Goal: Task Accomplishment & Management: Manage account settings

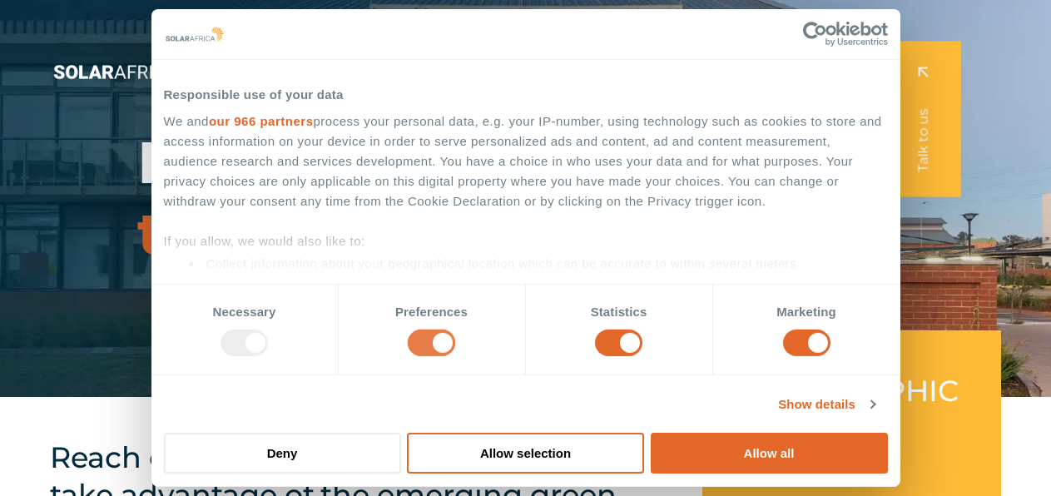
click at [417, 336] on input "Preferences" at bounding box center [431, 342] width 47 height 27
checkbox input "false"
click at [628, 341] on input "Statistics" at bounding box center [618, 342] width 47 height 27
checkbox input "false"
click at [805, 335] on input "Marketing" at bounding box center [806, 342] width 47 height 27
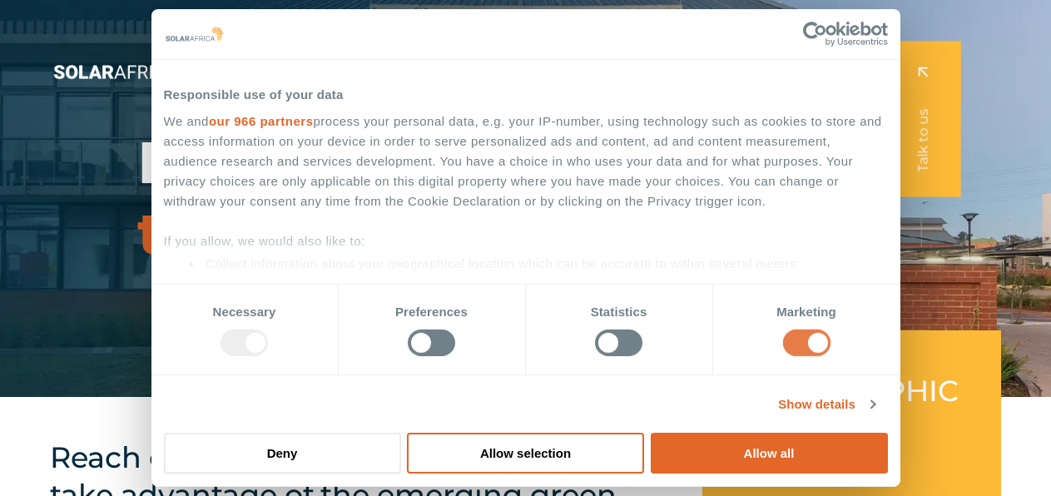
checkbox input "false"
drag, startPoint x: 459, startPoint y: 449, endPoint x: 406, endPoint y: 407, distance: 68.1
click at [409, 410] on div "Consent Details Ad Settings About Responsible use of your data We and our 966 p…" at bounding box center [525, 248] width 749 height 478
click at [337, 447] on button "Deny" at bounding box center [282, 453] width 237 height 41
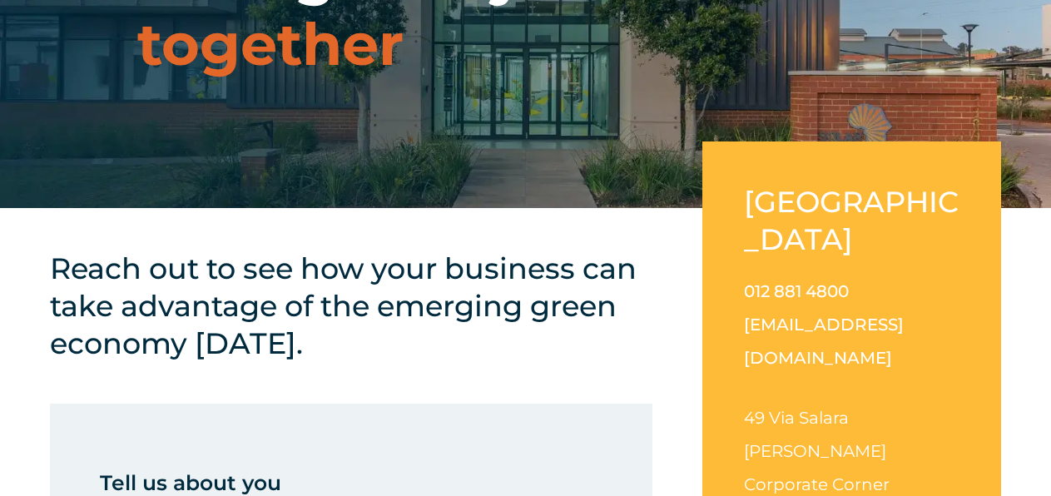
scroll to position [250, 0]
